Goal: Transaction & Acquisition: Book appointment/travel/reservation

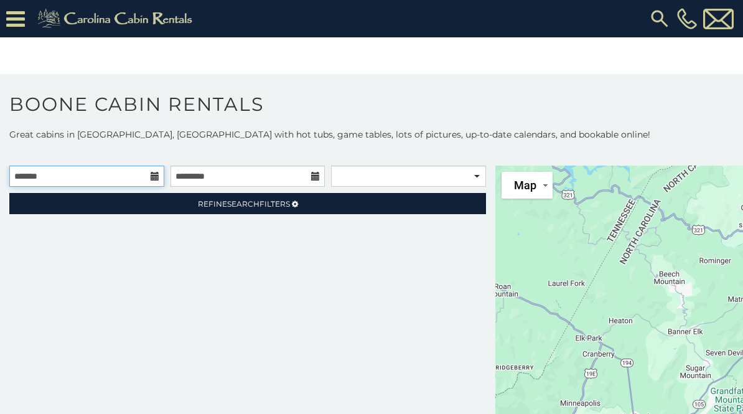
click at [154, 170] on input "text" at bounding box center [86, 176] width 155 height 21
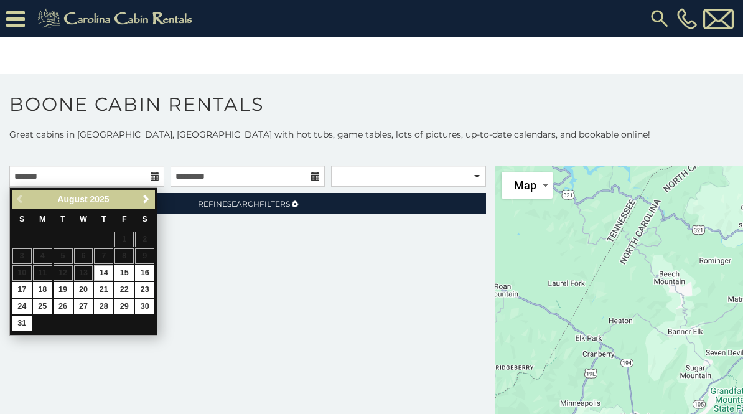
click at [148, 192] on link "Next" at bounding box center [146, 200] width 16 height 16
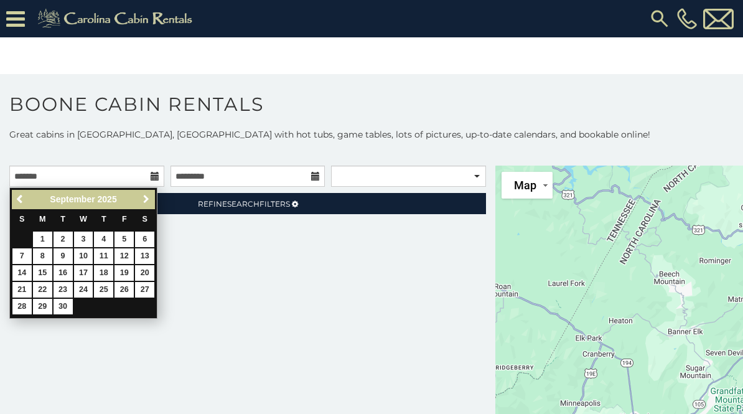
click at [147, 194] on link "Next" at bounding box center [146, 200] width 16 height 16
click at [128, 273] on link "17" at bounding box center [123, 273] width 19 height 16
type input "**********"
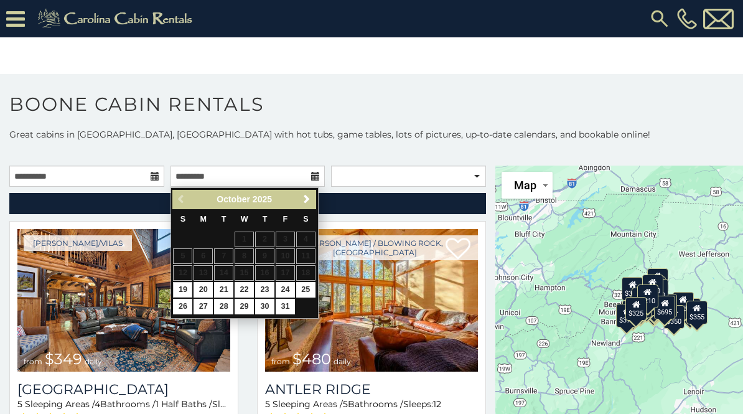
click at [189, 284] on link "19" at bounding box center [182, 290] width 19 height 16
type input "**********"
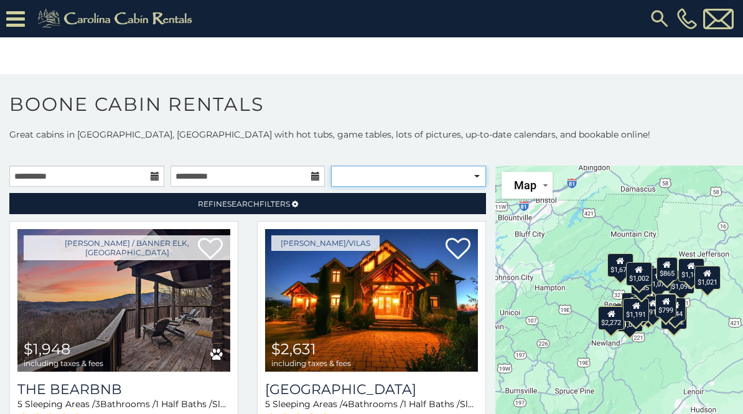
click at [474, 181] on select "**********" at bounding box center [408, 176] width 155 height 21
select select "**********"
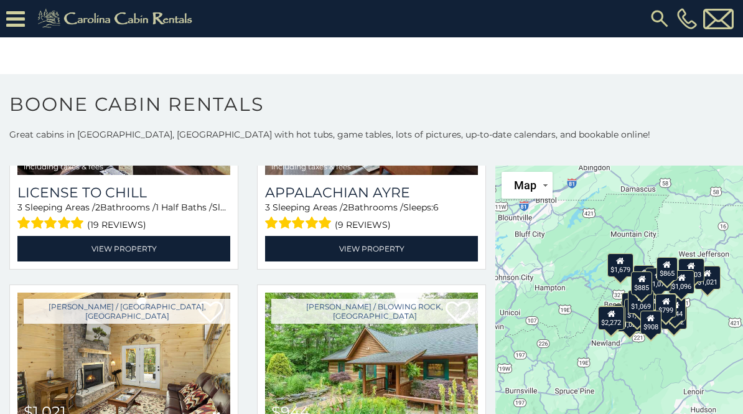
scroll to position [1742, 0]
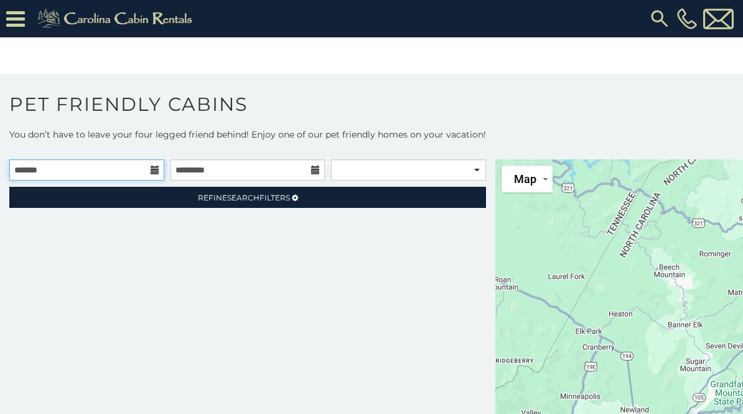
click at [154, 163] on input "text" at bounding box center [86, 169] width 155 height 21
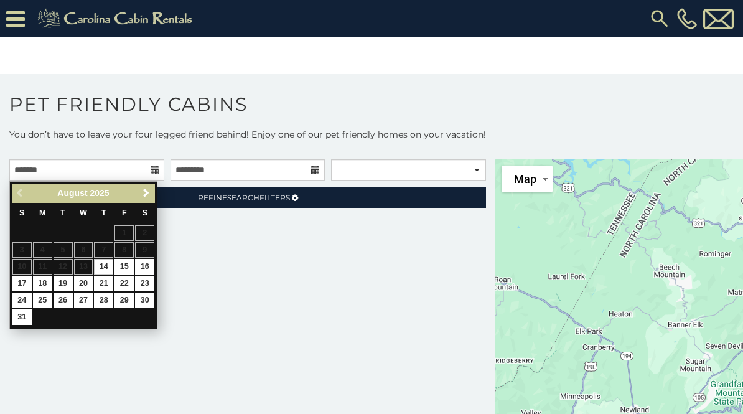
click at [152, 193] on link "Next" at bounding box center [146, 193] width 16 height 16
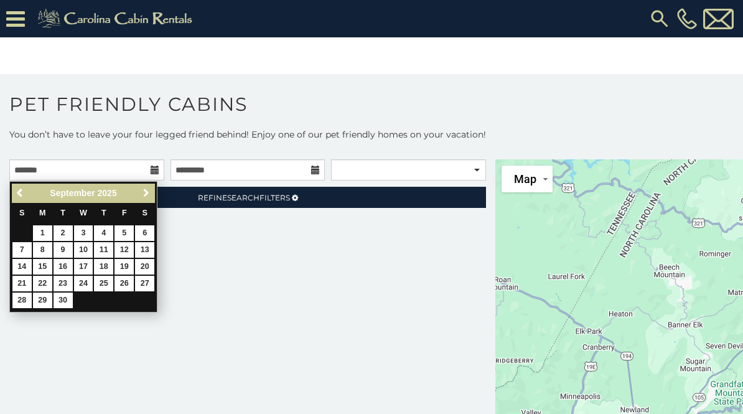
click at [148, 187] on link "Next" at bounding box center [146, 193] width 16 height 16
click at [126, 261] on link "17" at bounding box center [123, 267] width 19 height 16
type input "**********"
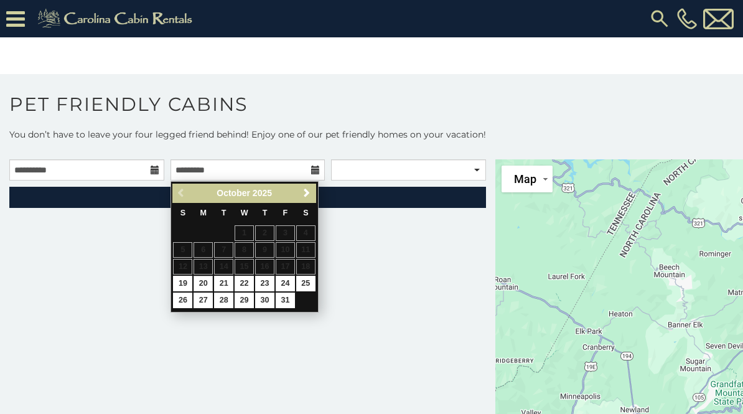
click at [205, 278] on link "20" at bounding box center [203, 284] width 19 height 16
type input "**********"
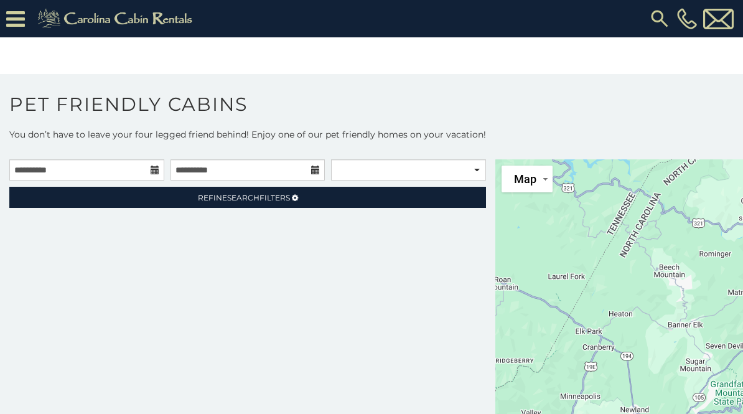
click at [381, 189] on link "Refine Search Filters" at bounding box center [247, 197] width 477 height 21
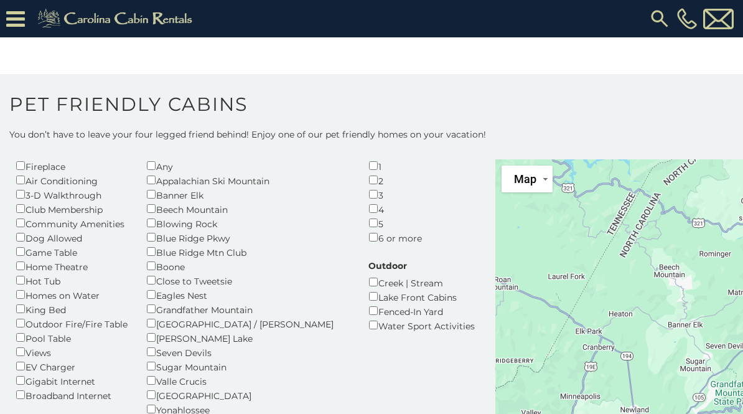
scroll to position [73, 0]
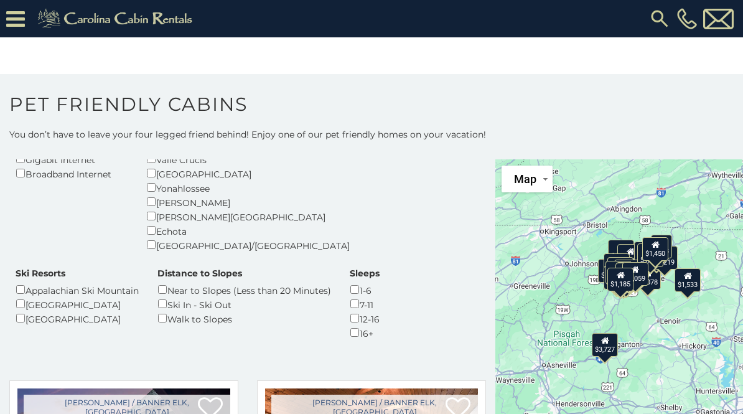
scroll to position [303, 0]
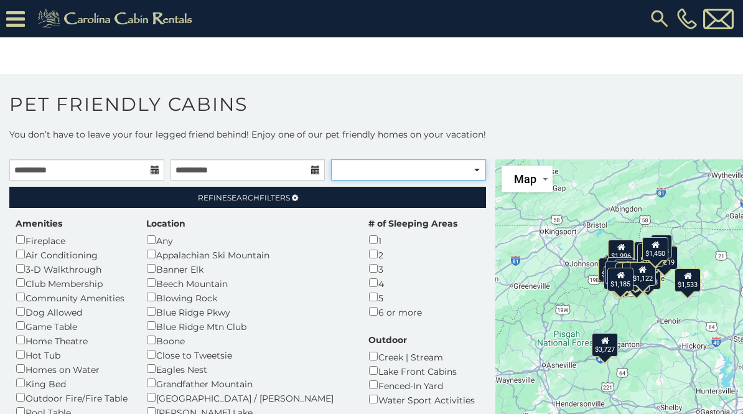
click at [479, 170] on select "**********" at bounding box center [408, 169] width 155 height 21
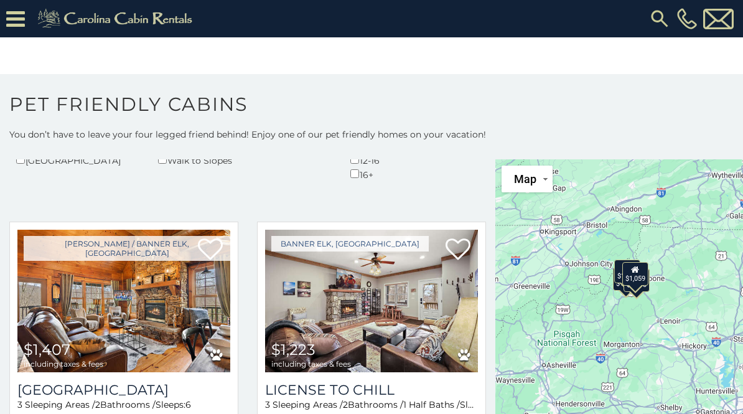
scroll to position [455, 0]
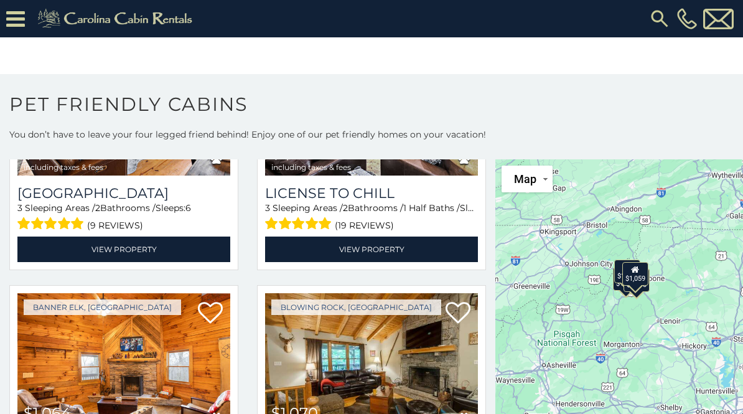
select select "**********"
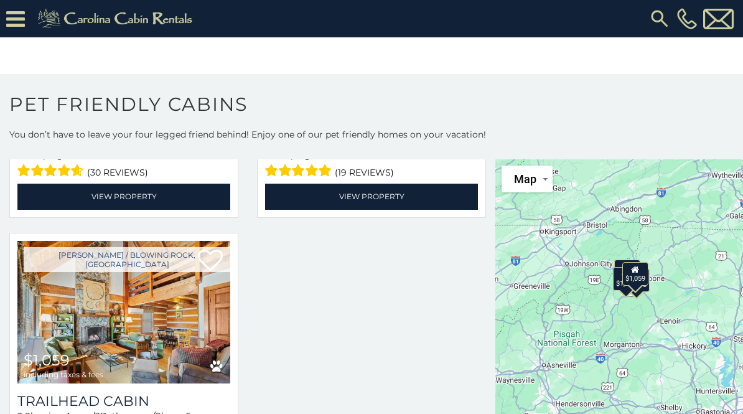
scroll to position [963, 0]
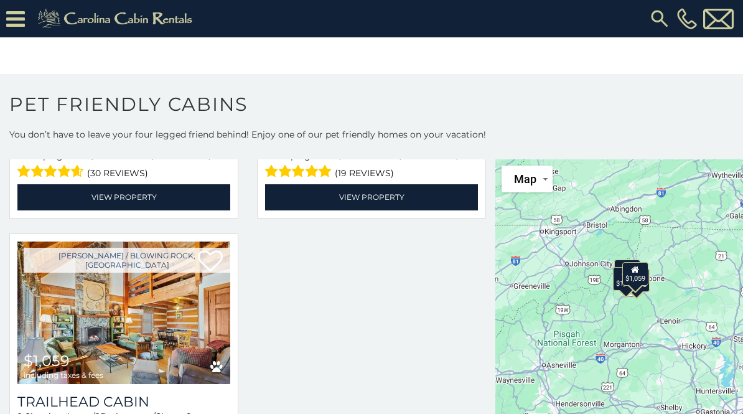
click at [170, 297] on img at bounding box center [123, 312] width 213 height 142
click at [156, 307] on img at bounding box center [123, 312] width 213 height 142
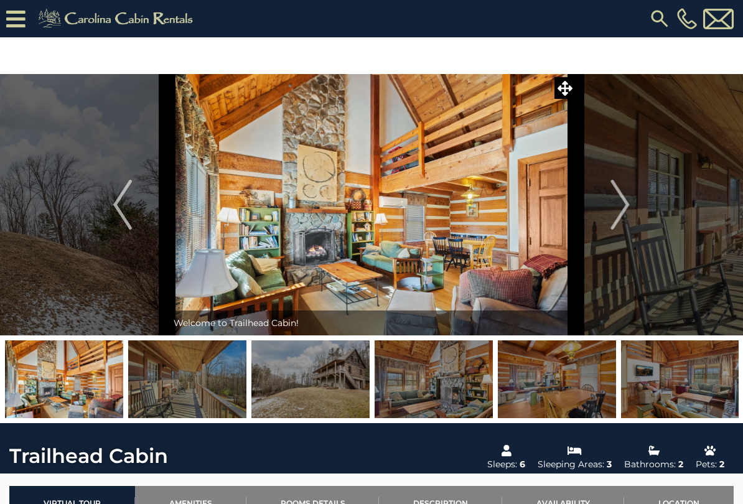
click at [618, 203] on img "Next" at bounding box center [620, 205] width 19 height 50
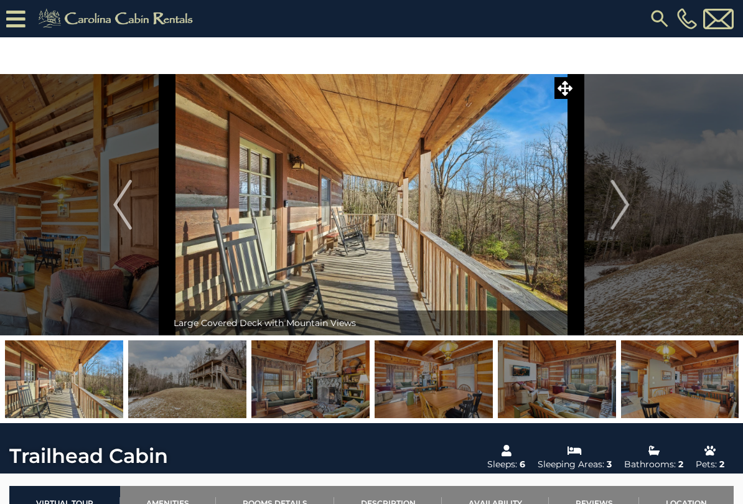
click at [630, 207] on img "Next" at bounding box center [620, 205] width 19 height 50
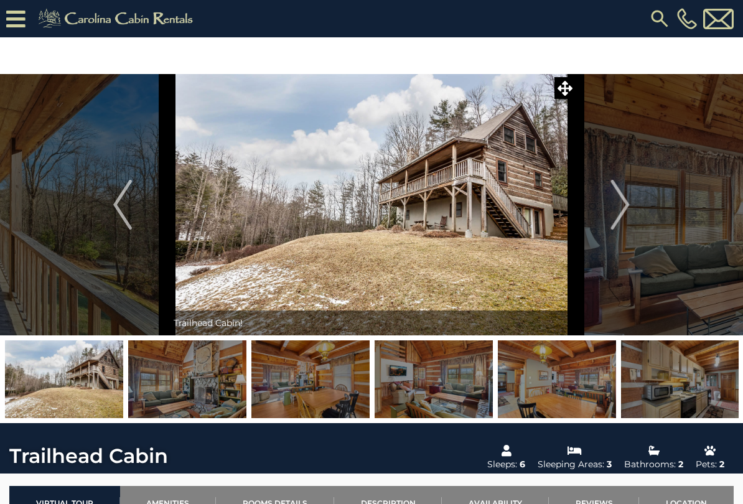
click at [617, 213] on img "Next" at bounding box center [620, 205] width 19 height 50
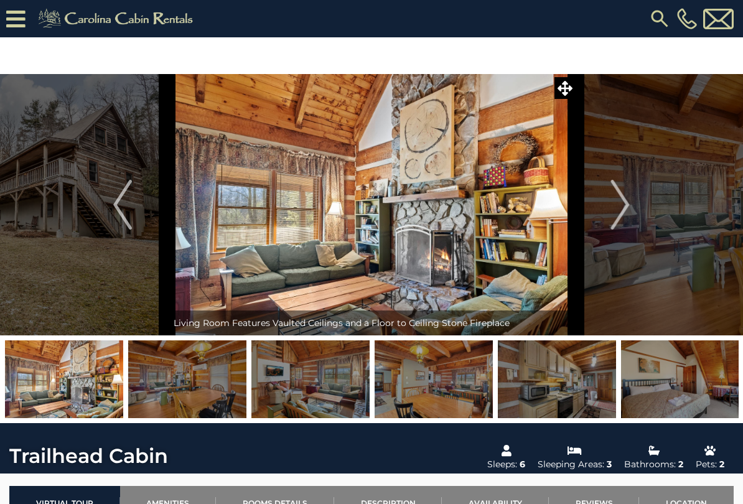
click at [608, 220] on button "Next" at bounding box center [621, 204] width 90 height 261
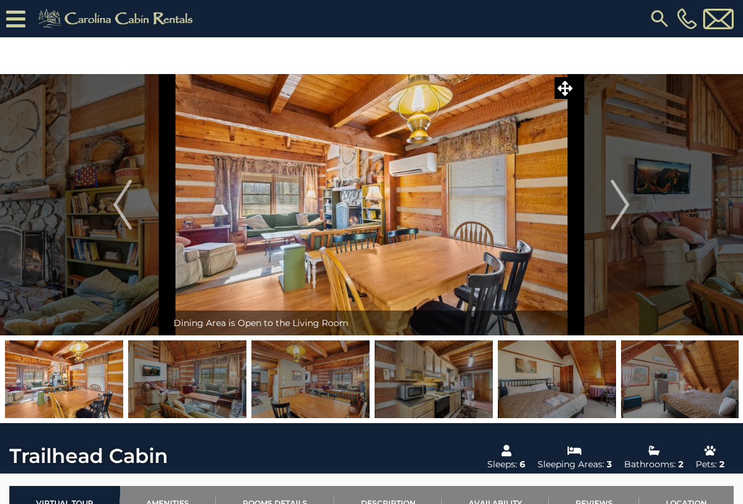
click at [605, 223] on button "Next" at bounding box center [621, 204] width 90 height 261
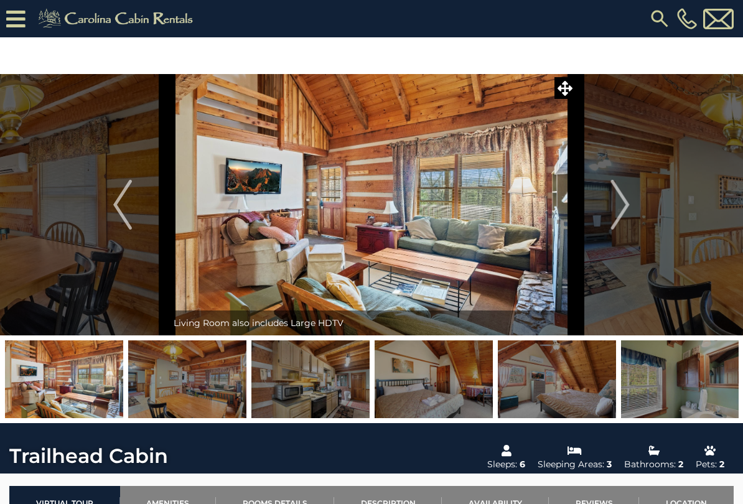
click at [603, 222] on button "Next" at bounding box center [621, 204] width 90 height 261
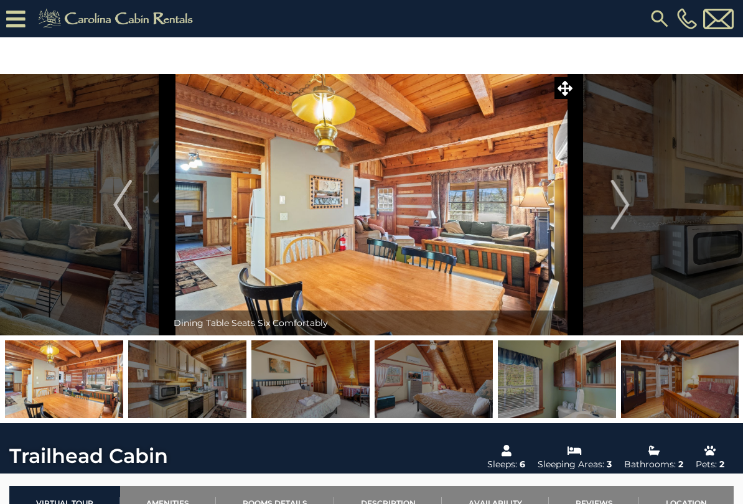
click at [614, 216] on img "Next" at bounding box center [620, 205] width 19 height 50
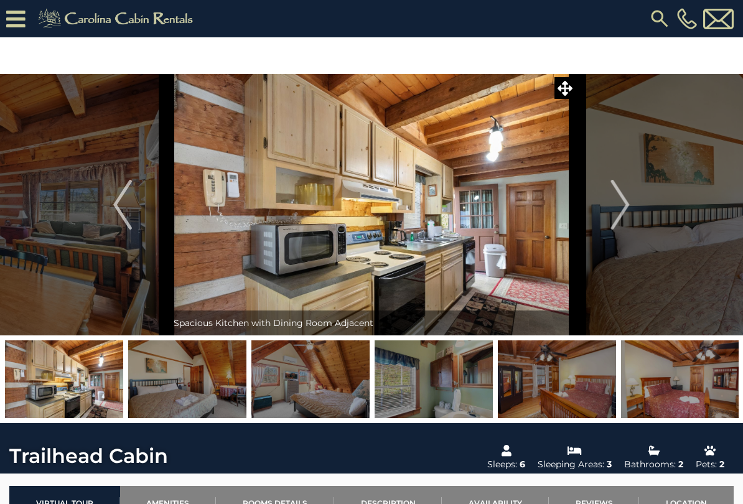
click at [609, 215] on button "Next" at bounding box center [621, 204] width 90 height 261
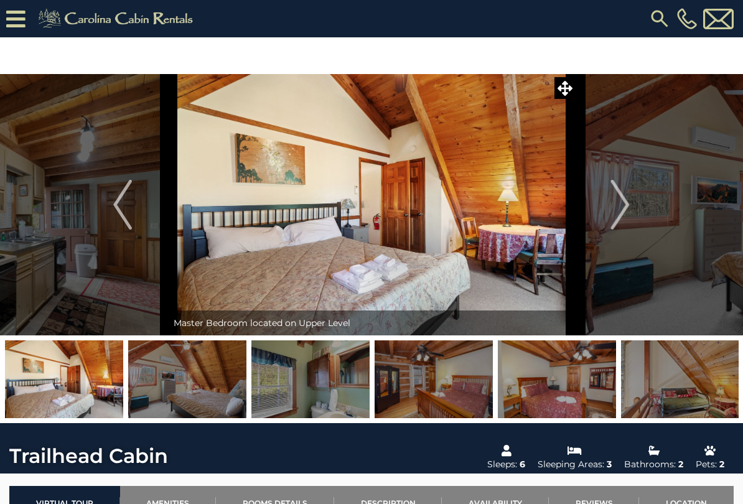
click at [615, 207] on img "Next" at bounding box center [620, 205] width 19 height 50
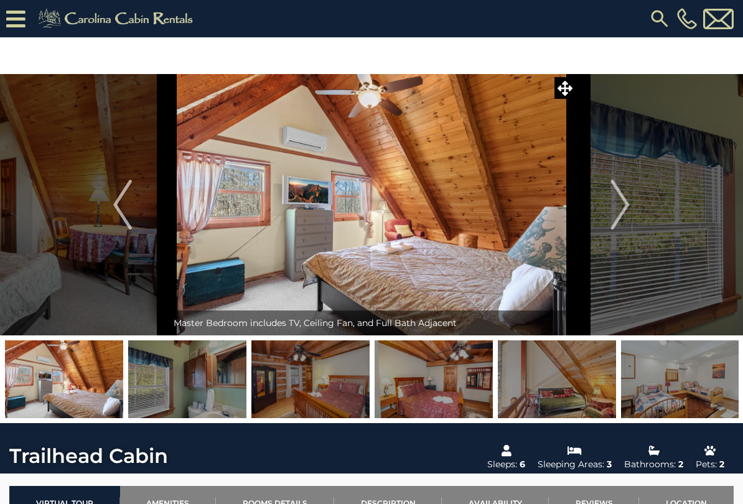
click at [602, 216] on button "Next" at bounding box center [621, 204] width 90 height 261
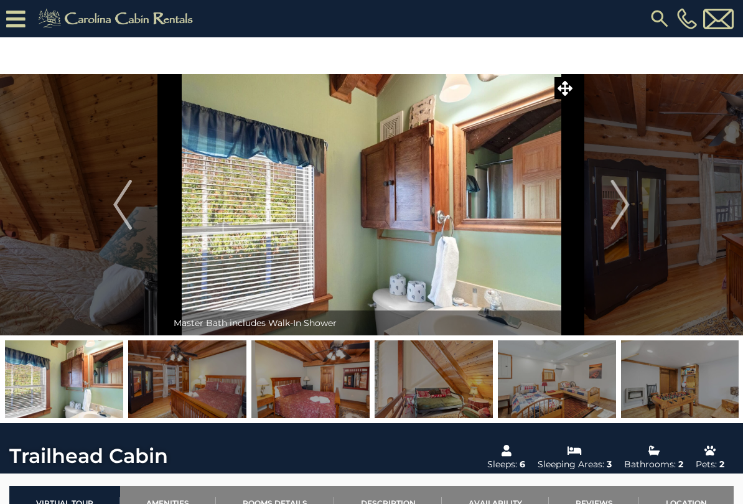
click at [610, 220] on button "Next" at bounding box center [621, 204] width 90 height 261
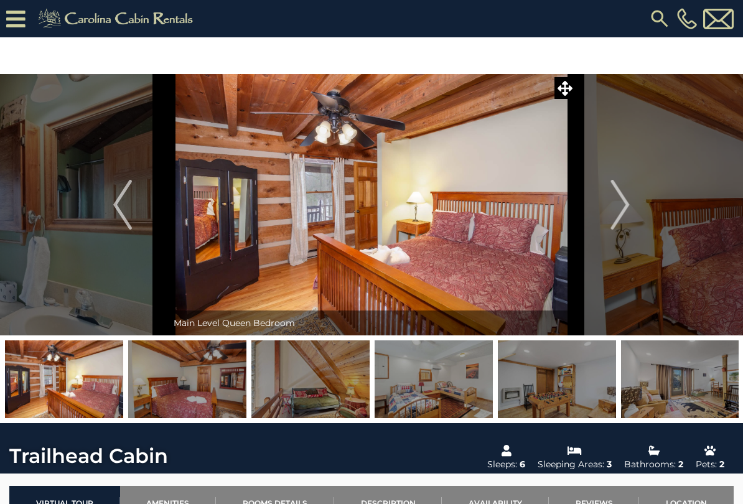
click at [628, 214] on img "Next" at bounding box center [620, 205] width 19 height 50
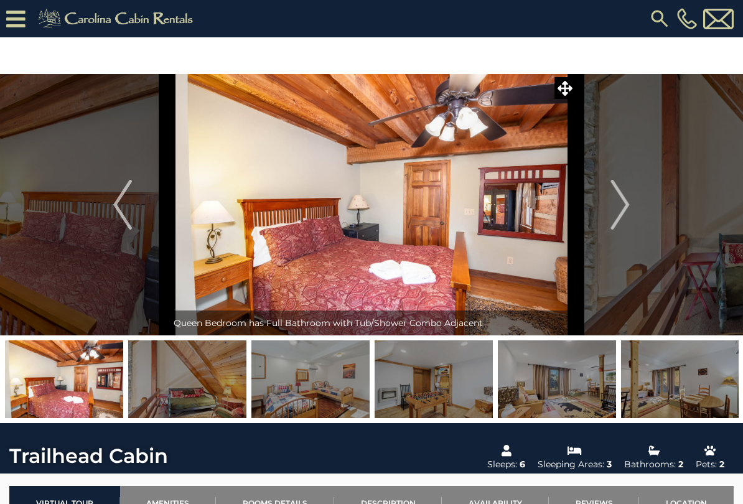
click at [621, 207] on img "Next" at bounding box center [620, 205] width 19 height 50
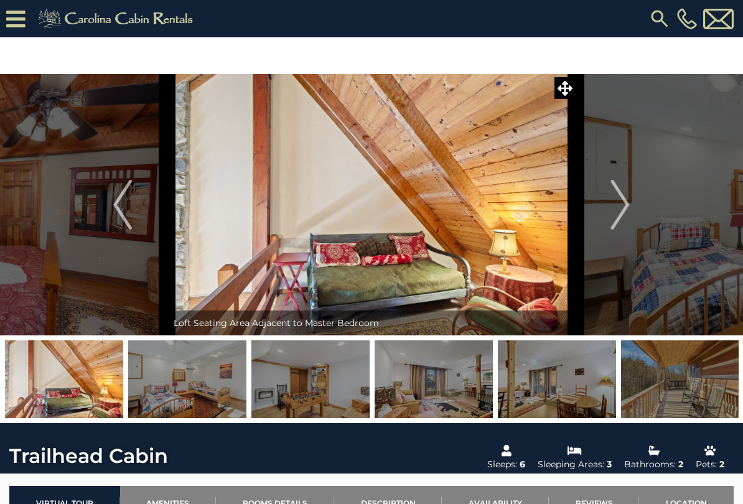
click at [620, 203] on img "Next" at bounding box center [620, 205] width 19 height 50
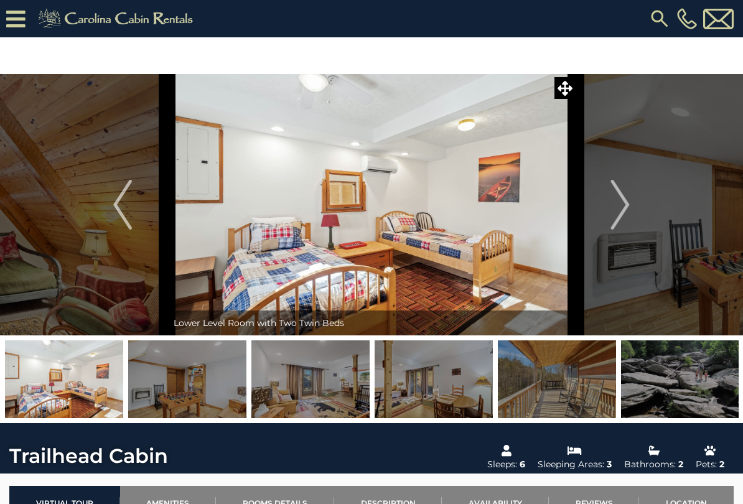
click at [607, 211] on button "Next" at bounding box center [621, 204] width 90 height 261
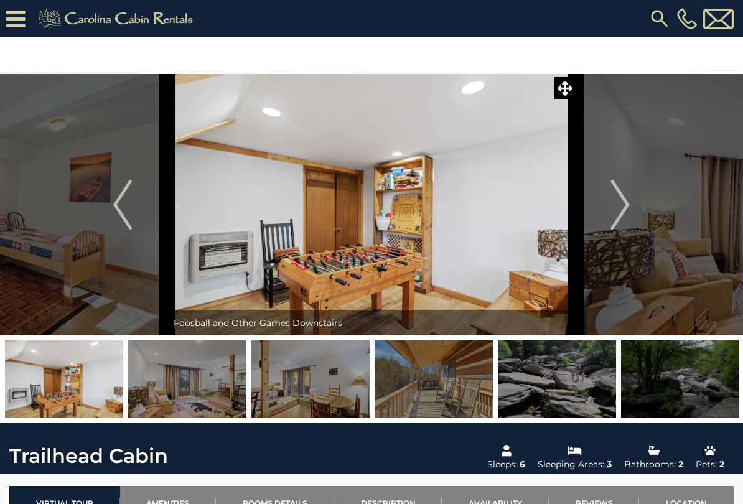
click at [597, 215] on button "Next" at bounding box center [621, 204] width 90 height 261
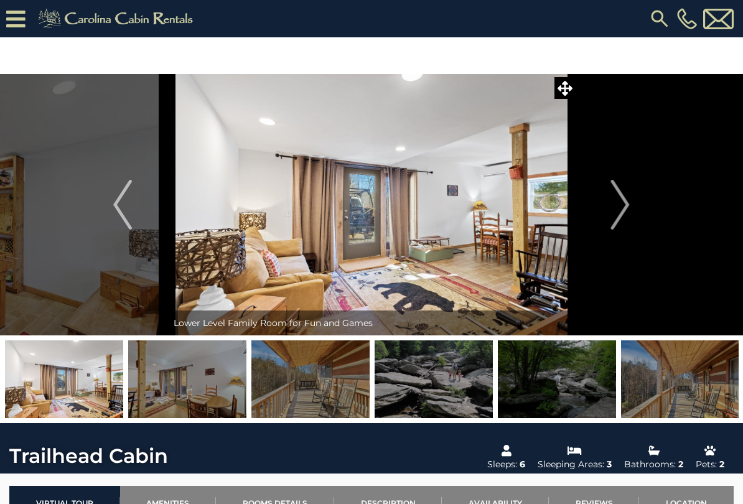
click at [599, 217] on button "Next" at bounding box center [621, 204] width 90 height 261
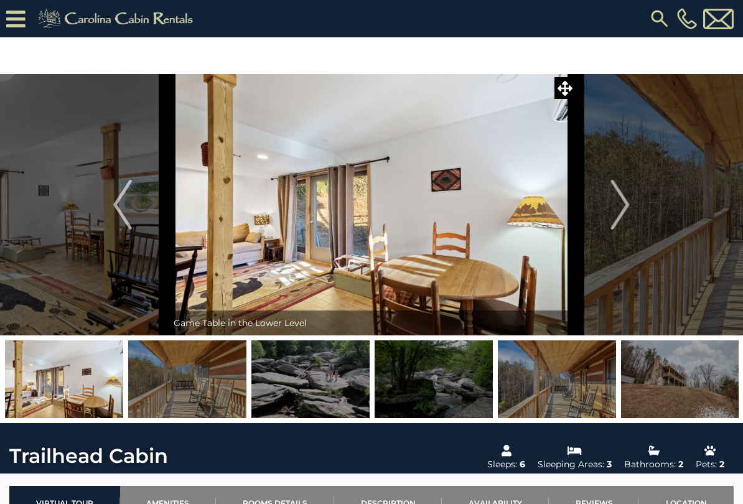
click at [607, 215] on button "Next" at bounding box center [621, 204] width 90 height 261
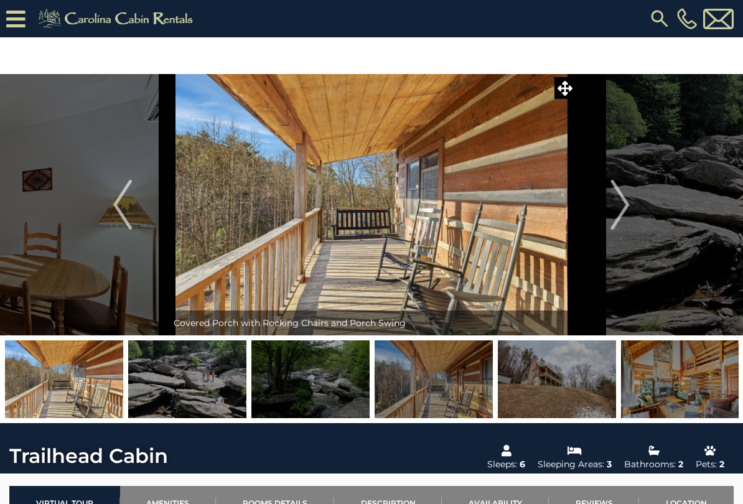
click at [608, 218] on button "Next" at bounding box center [621, 204] width 90 height 261
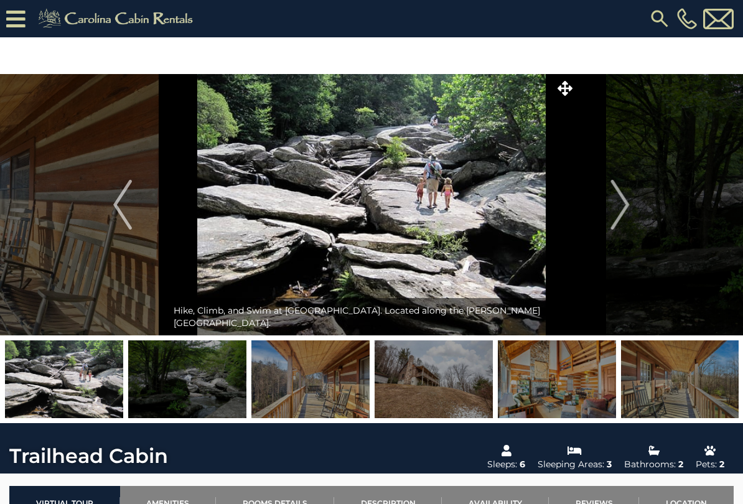
click at [618, 208] on img "Next" at bounding box center [620, 205] width 19 height 50
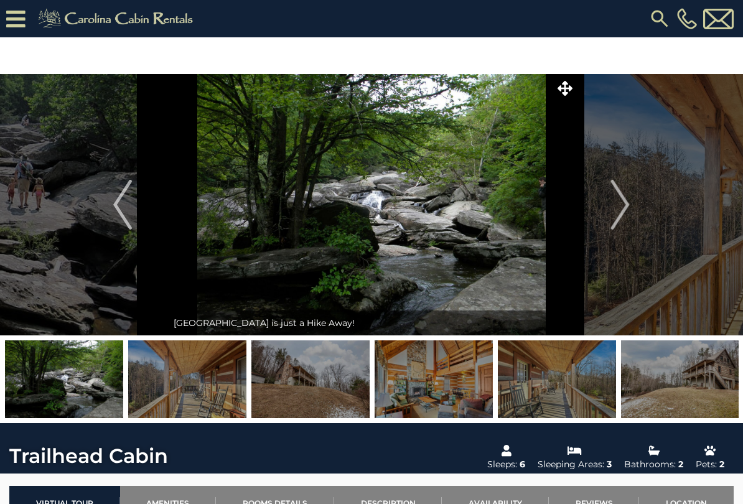
click at [618, 202] on img "Next" at bounding box center [620, 205] width 19 height 50
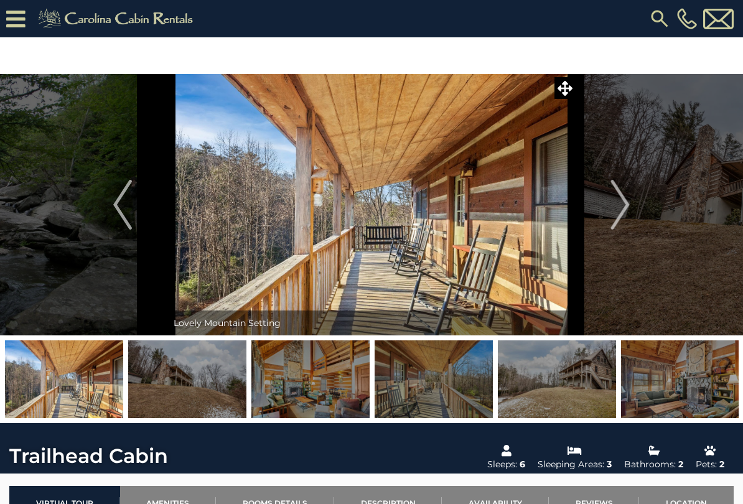
click at [615, 206] on img "Next" at bounding box center [620, 205] width 19 height 50
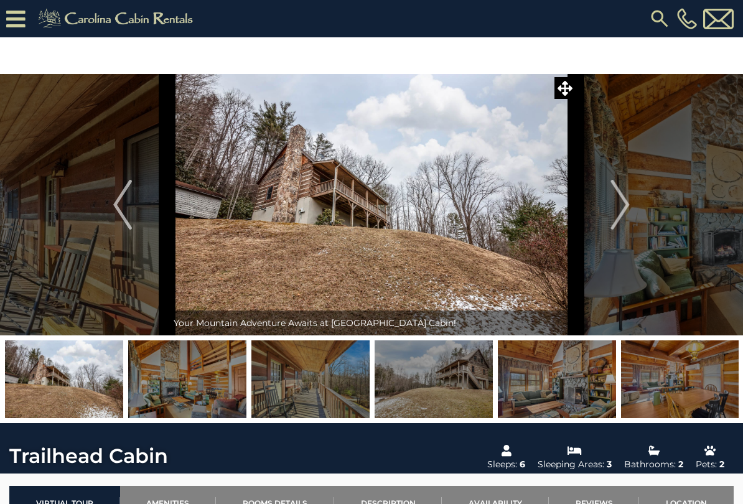
click at [614, 212] on img "Next" at bounding box center [620, 205] width 19 height 50
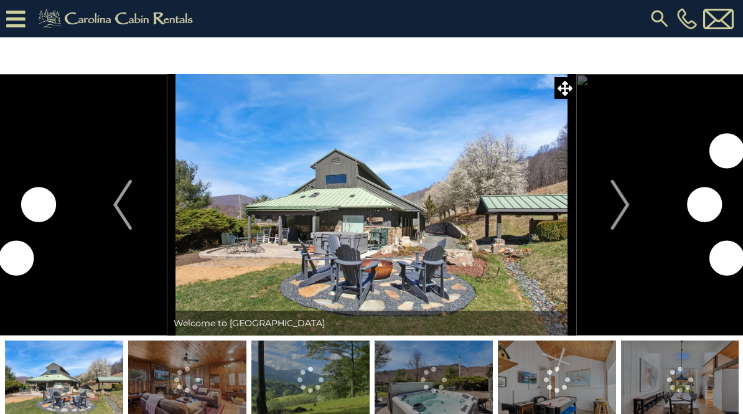
click at [622, 208] on img "Next" at bounding box center [620, 205] width 19 height 50
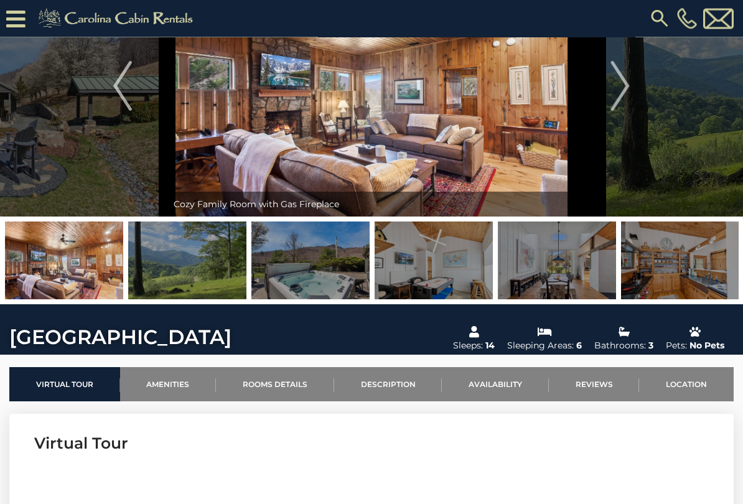
scroll to position [82, 0]
click at [435, 282] on img at bounding box center [434, 261] width 118 height 78
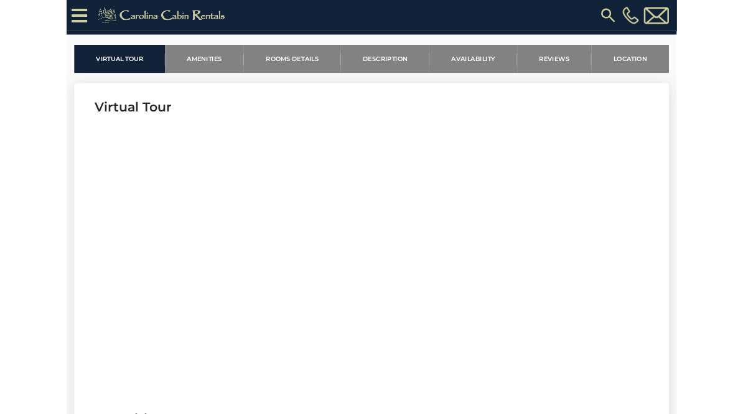
scroll to position [434, 0]
